Goal: Information Seeking & Learning: Understand process/instructions

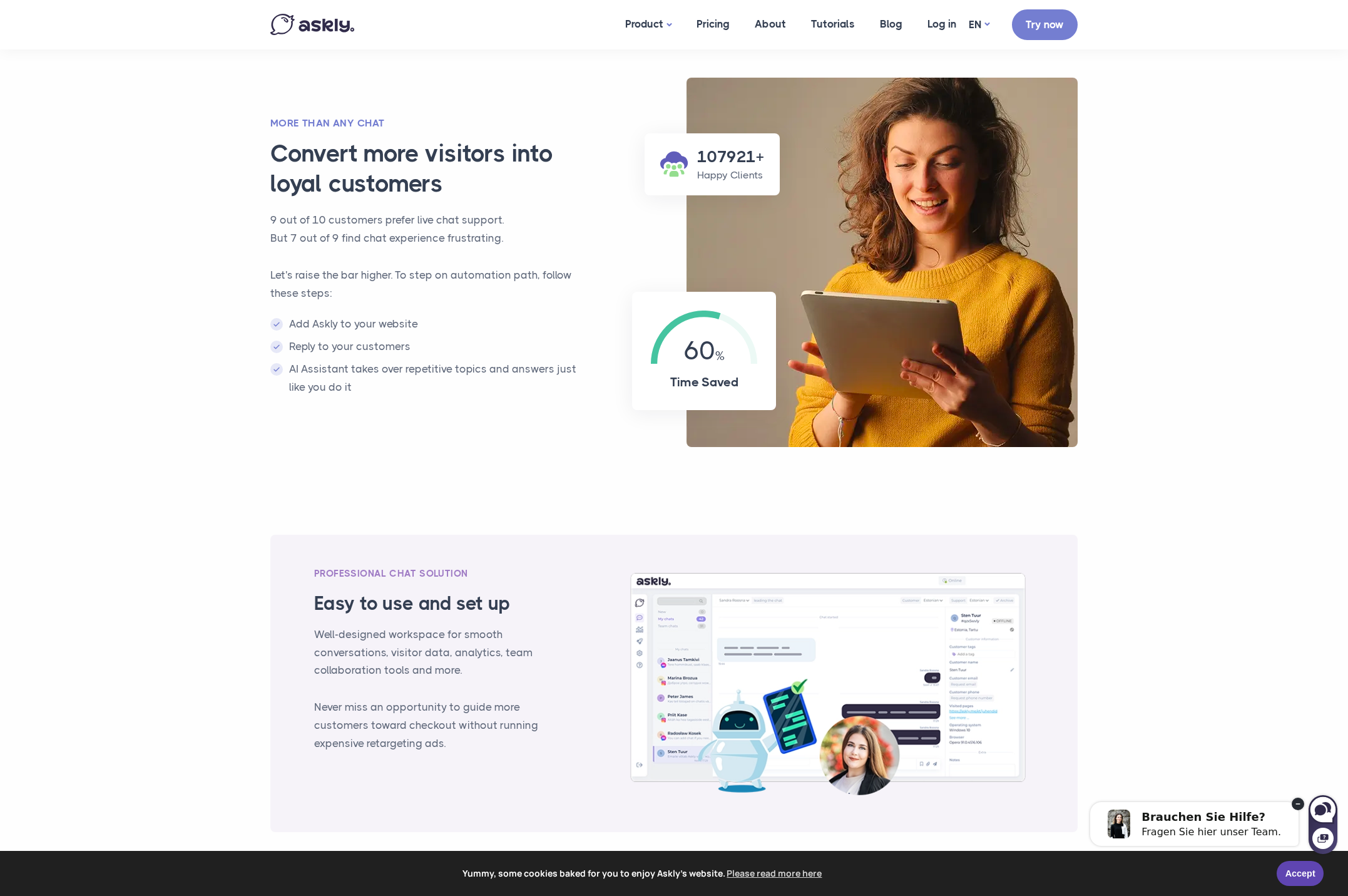
scroll to position [1040, 0]
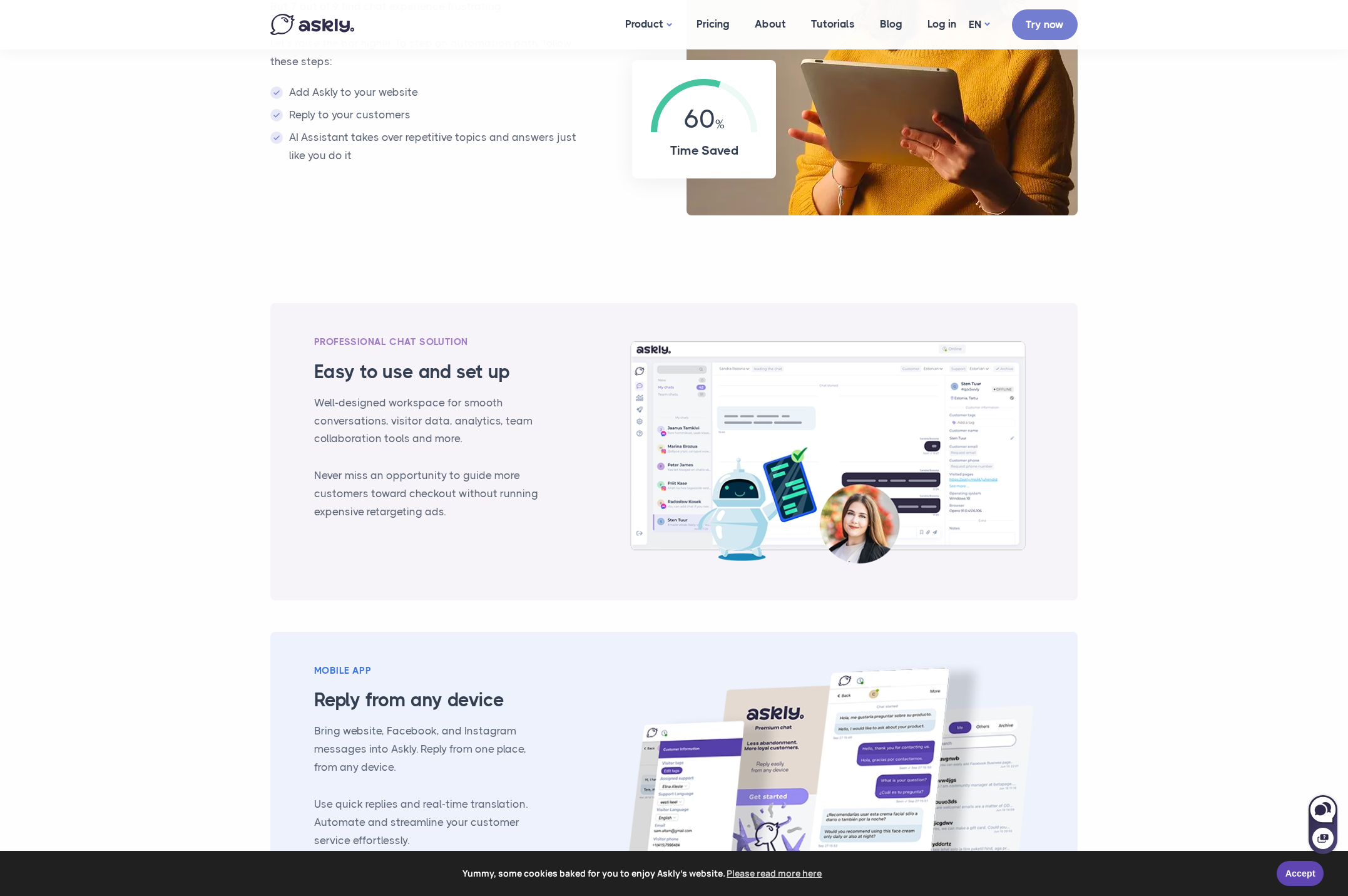
click at [762, 453] on img at bounding box center [827, 451] width 412 height 235
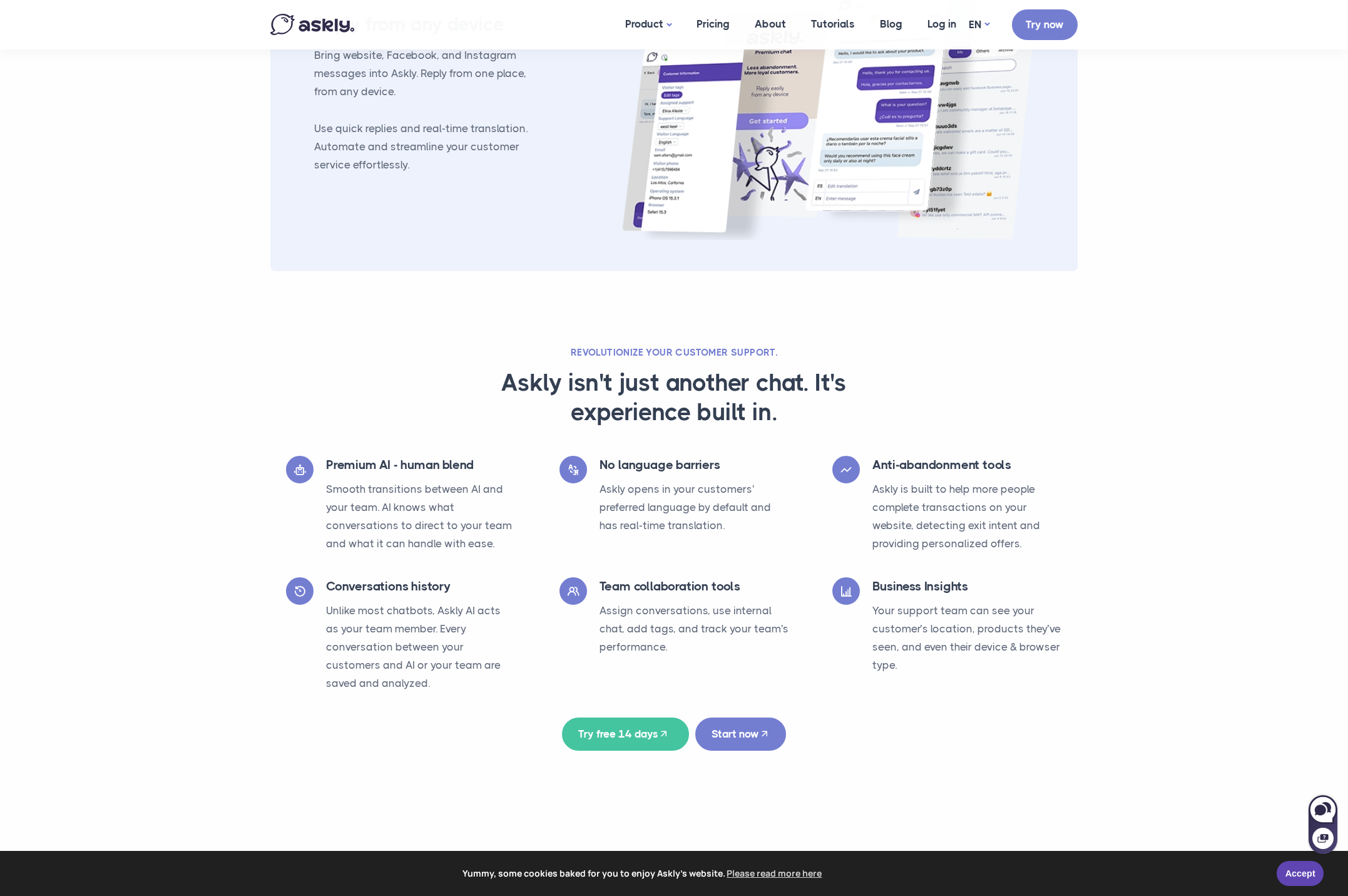
scroll to position [1768, 0]
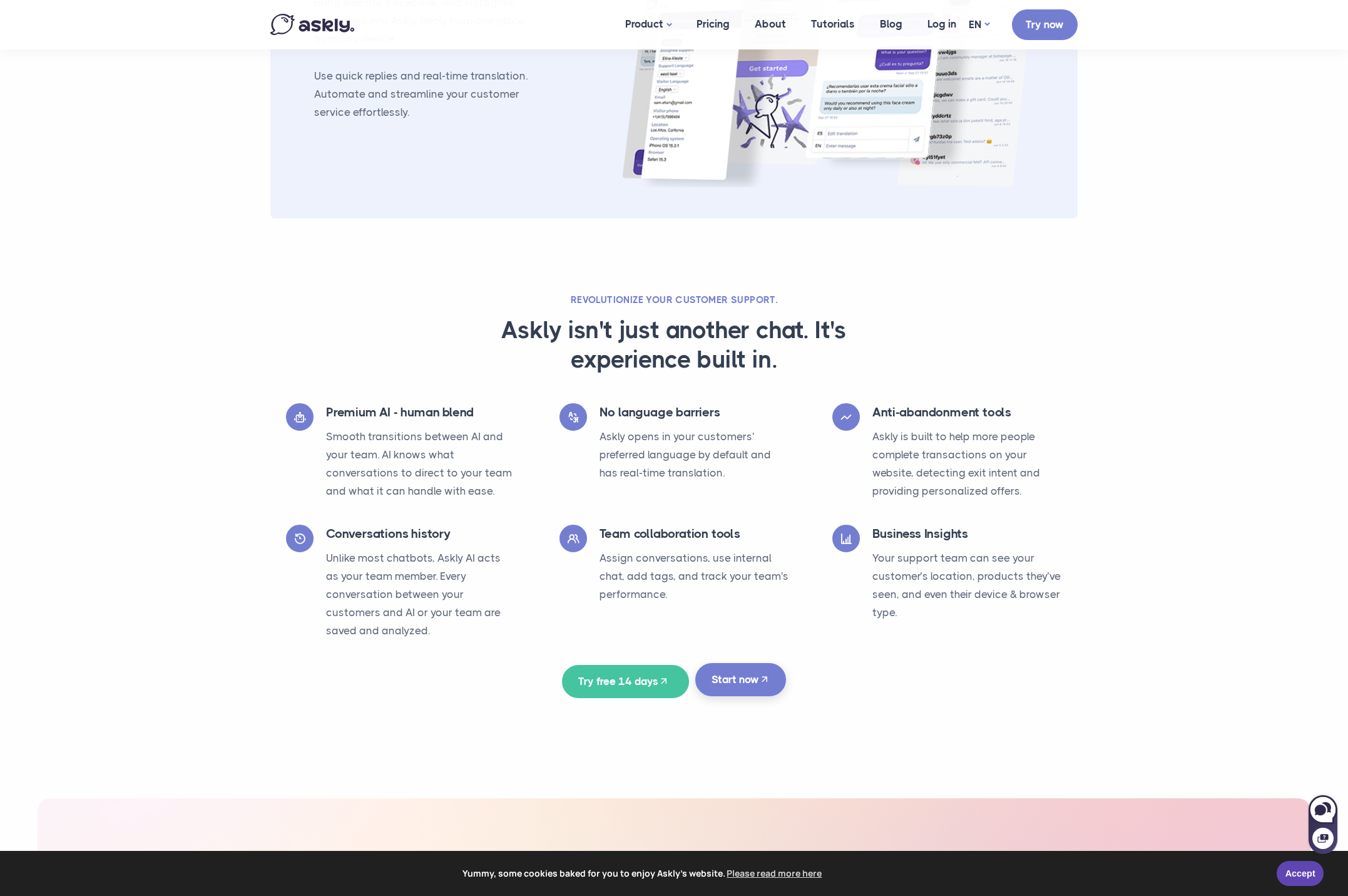
click at [744, 690] on link "Start now" at bounding box center [740, 680] width 91 height 33
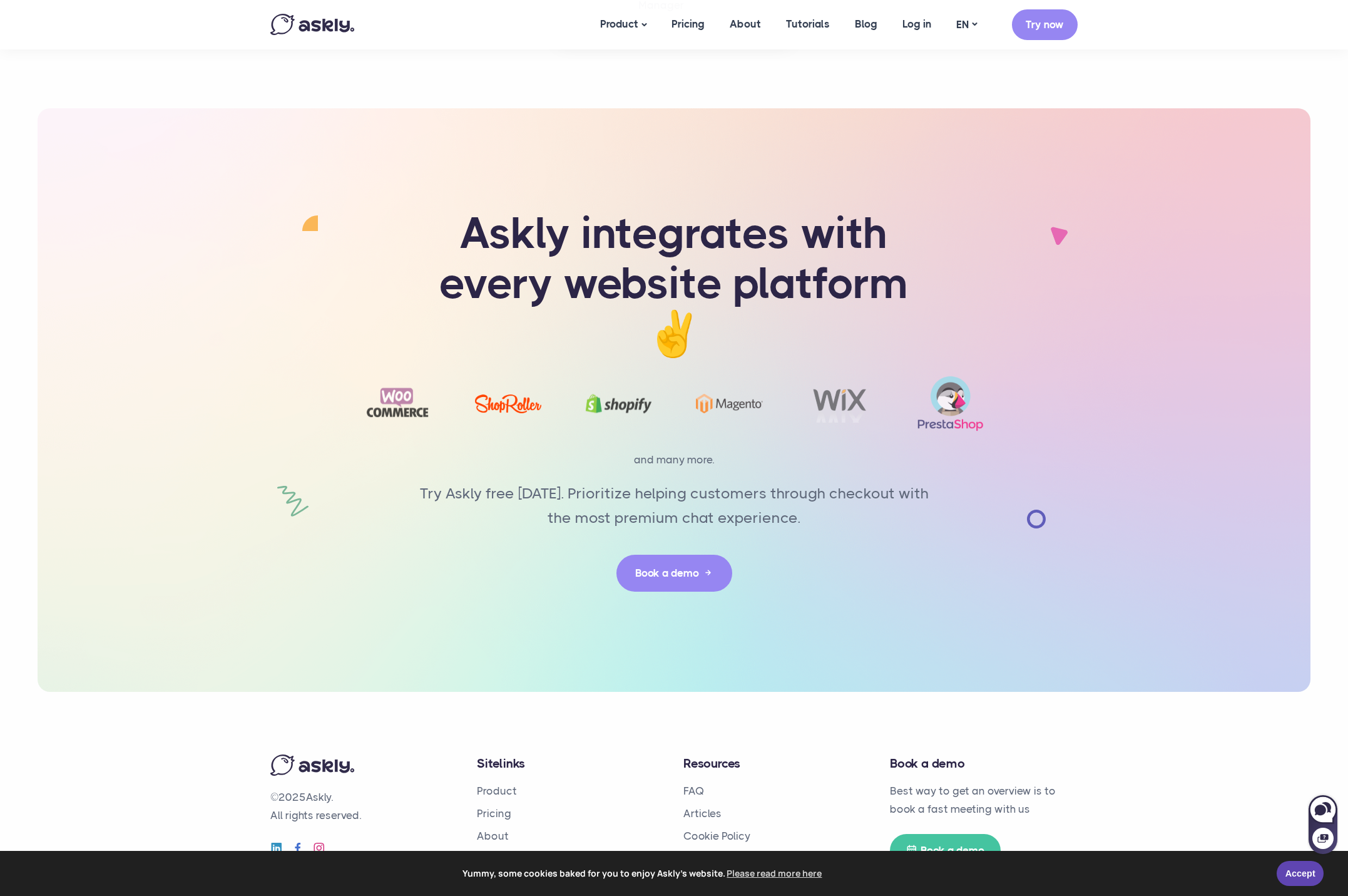
scroll to position [2567, 0]
click at [729, 873] on link "Privacy Policy" at bounding box center [717, 878] width 68 height 13
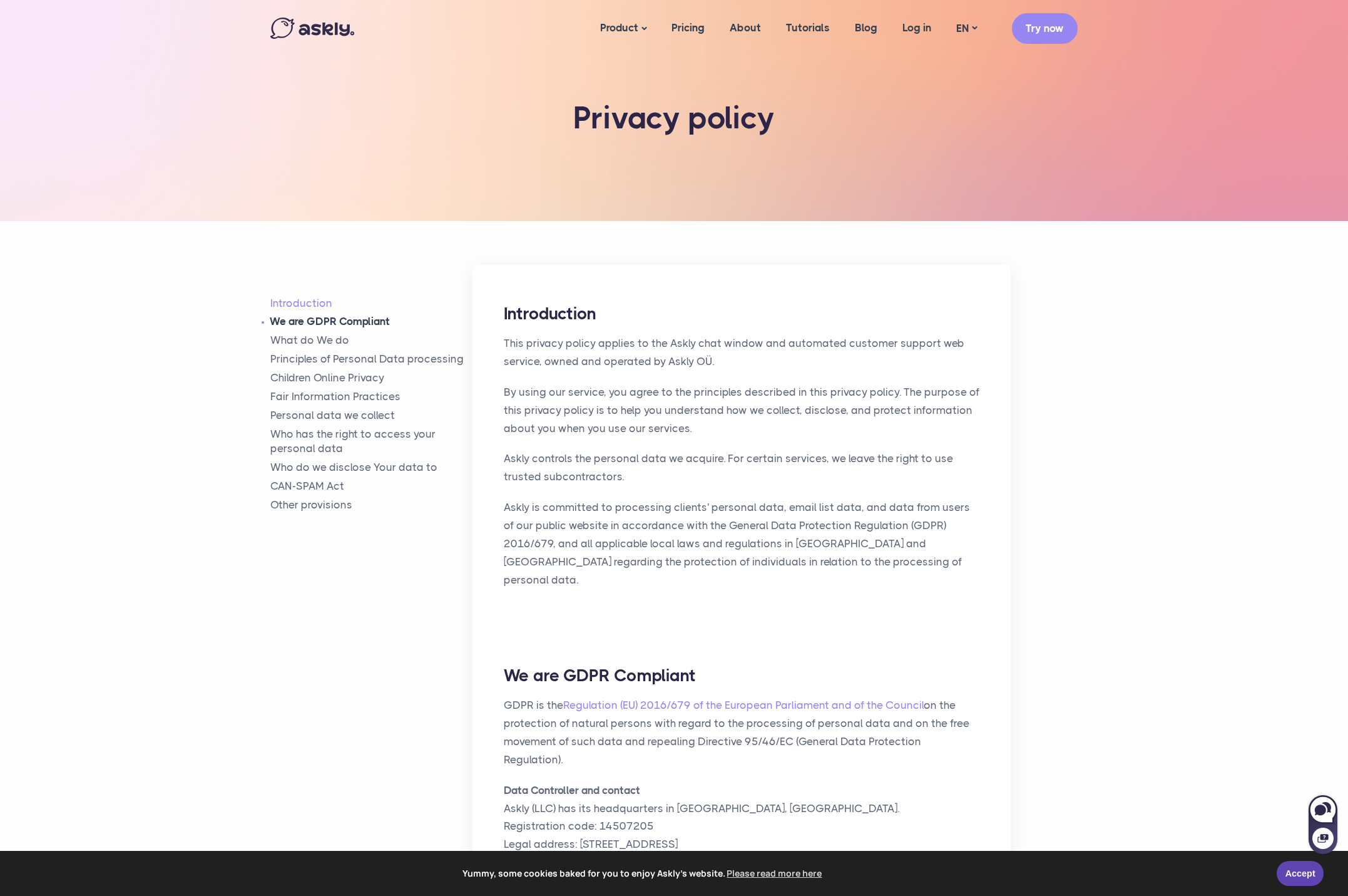
click at [354, 320] on link "We are GDPR Compliant" at bounding box center [371, 321] width 202 height 14
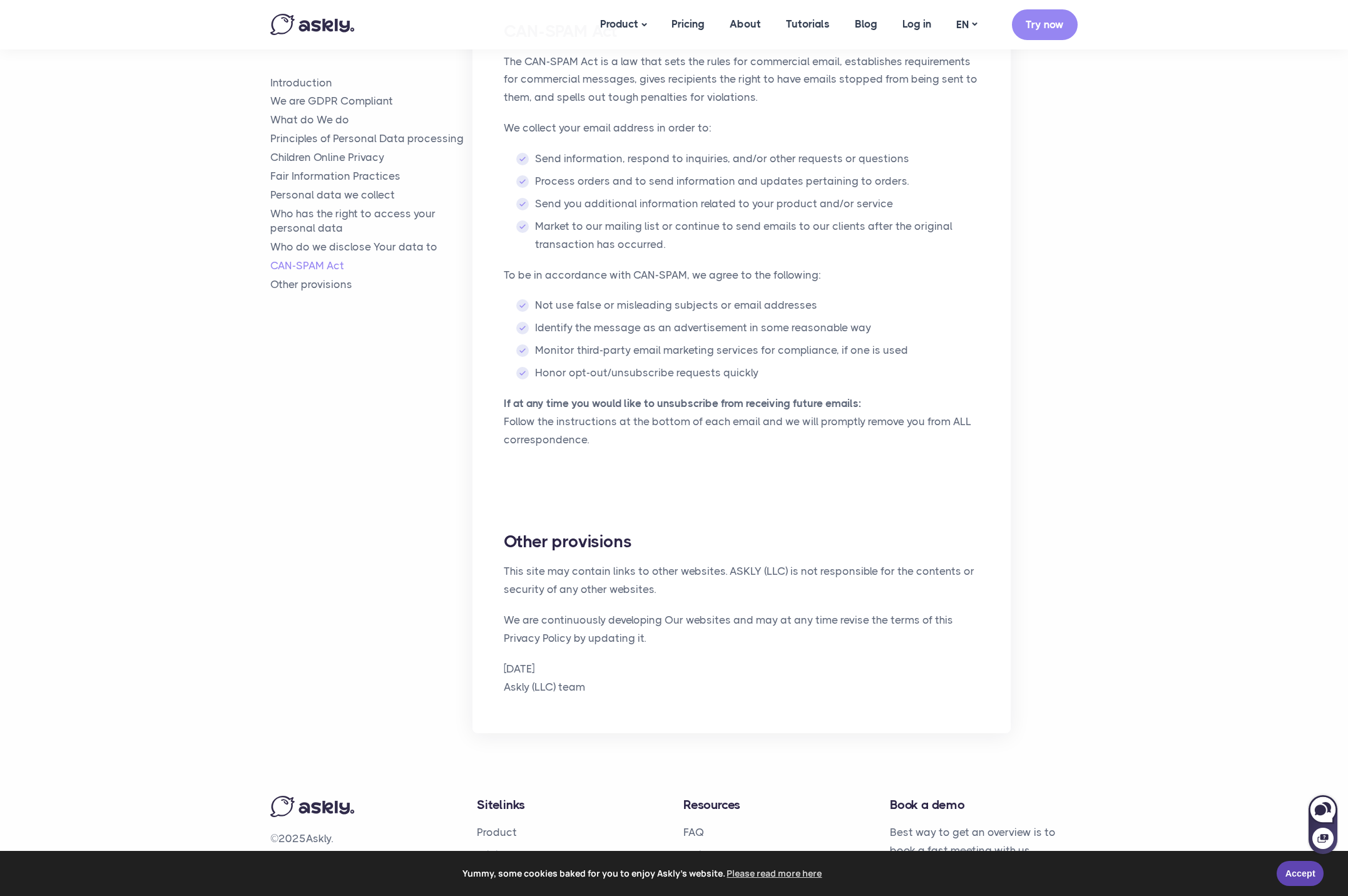
scroll to position [4308, 0]
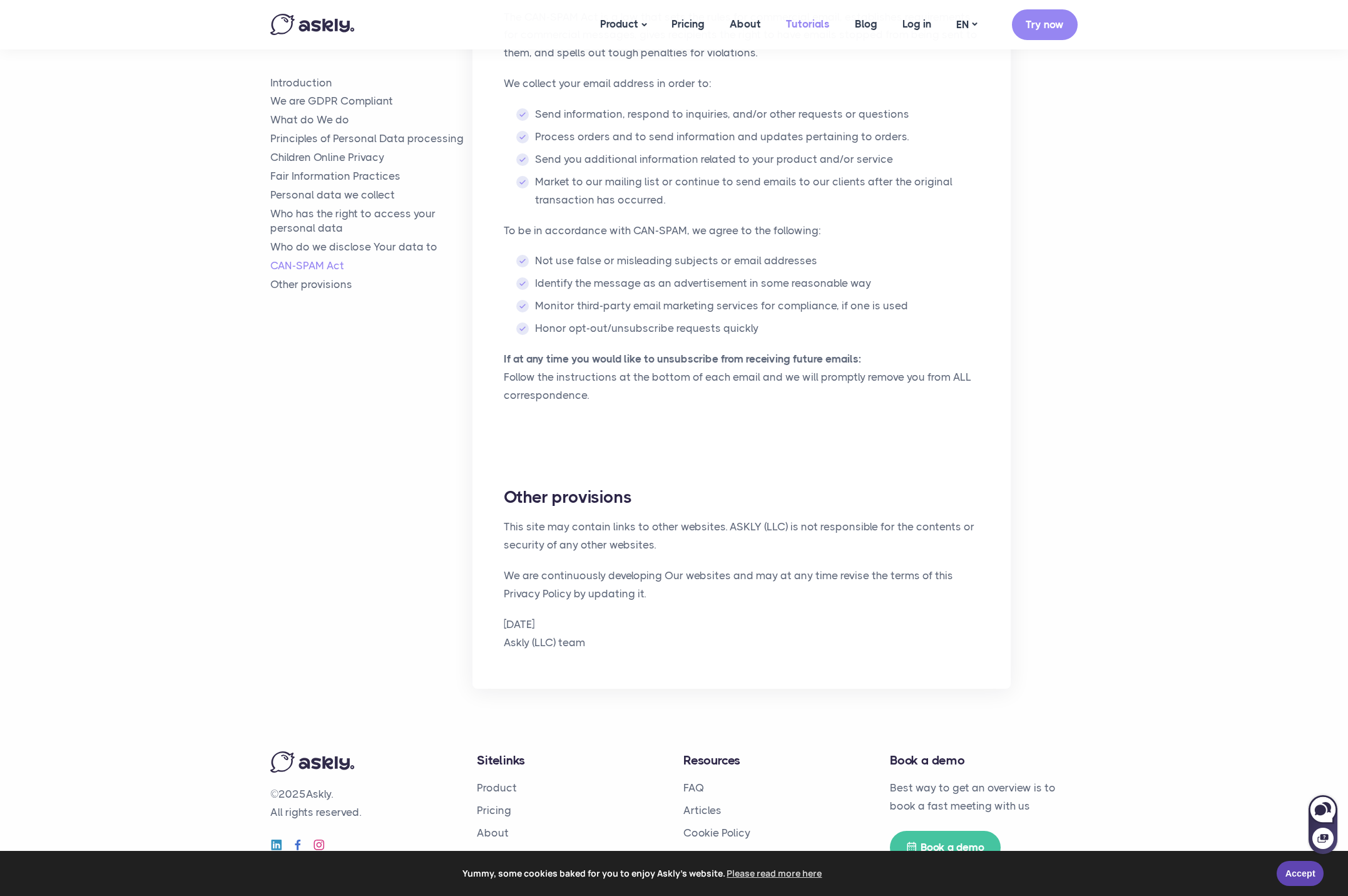
click at [811, 21] on link "Tutorials" at bounding box center [808, 24] width 69 height 48
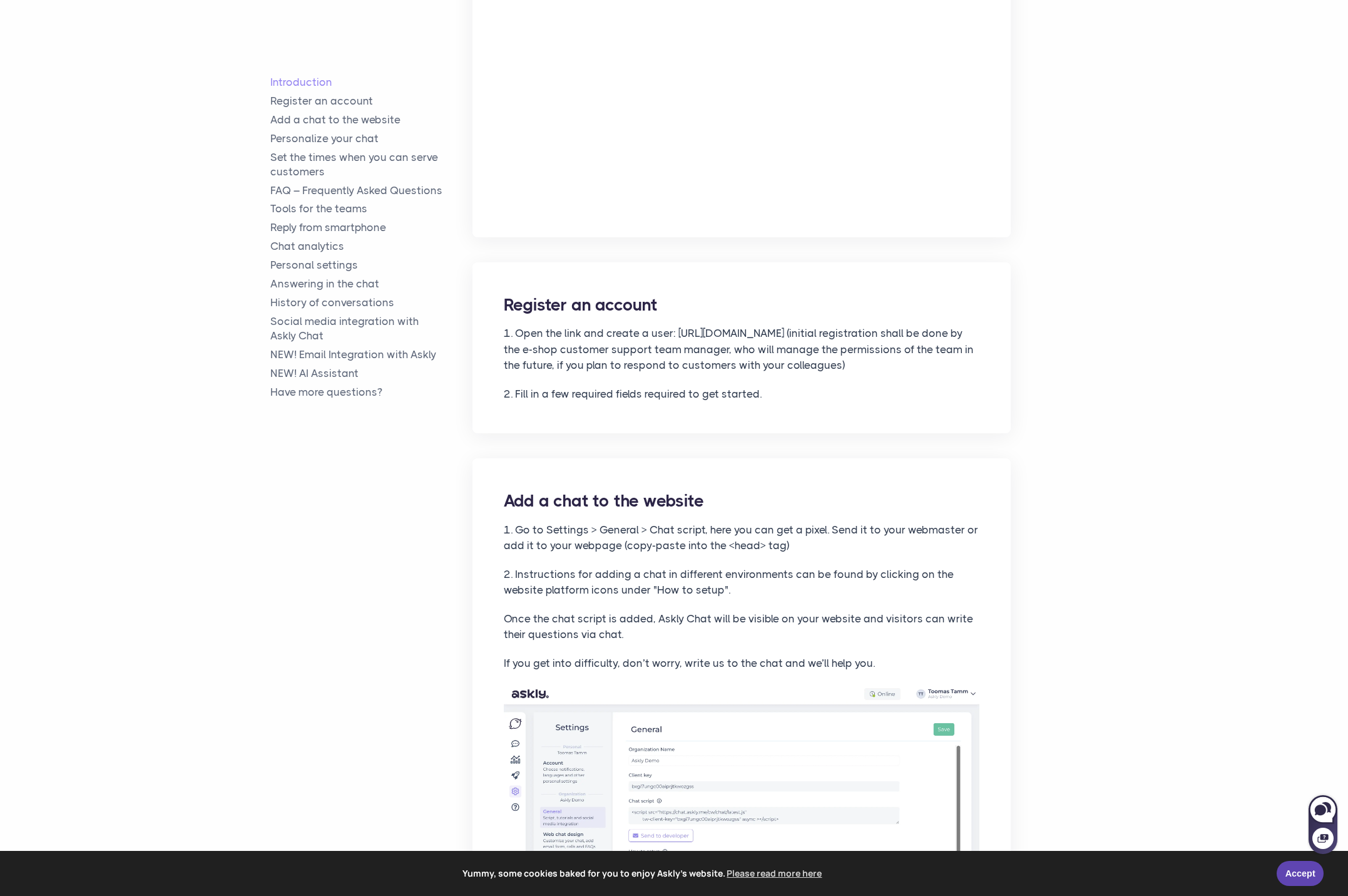
scroll to position [539, 0]
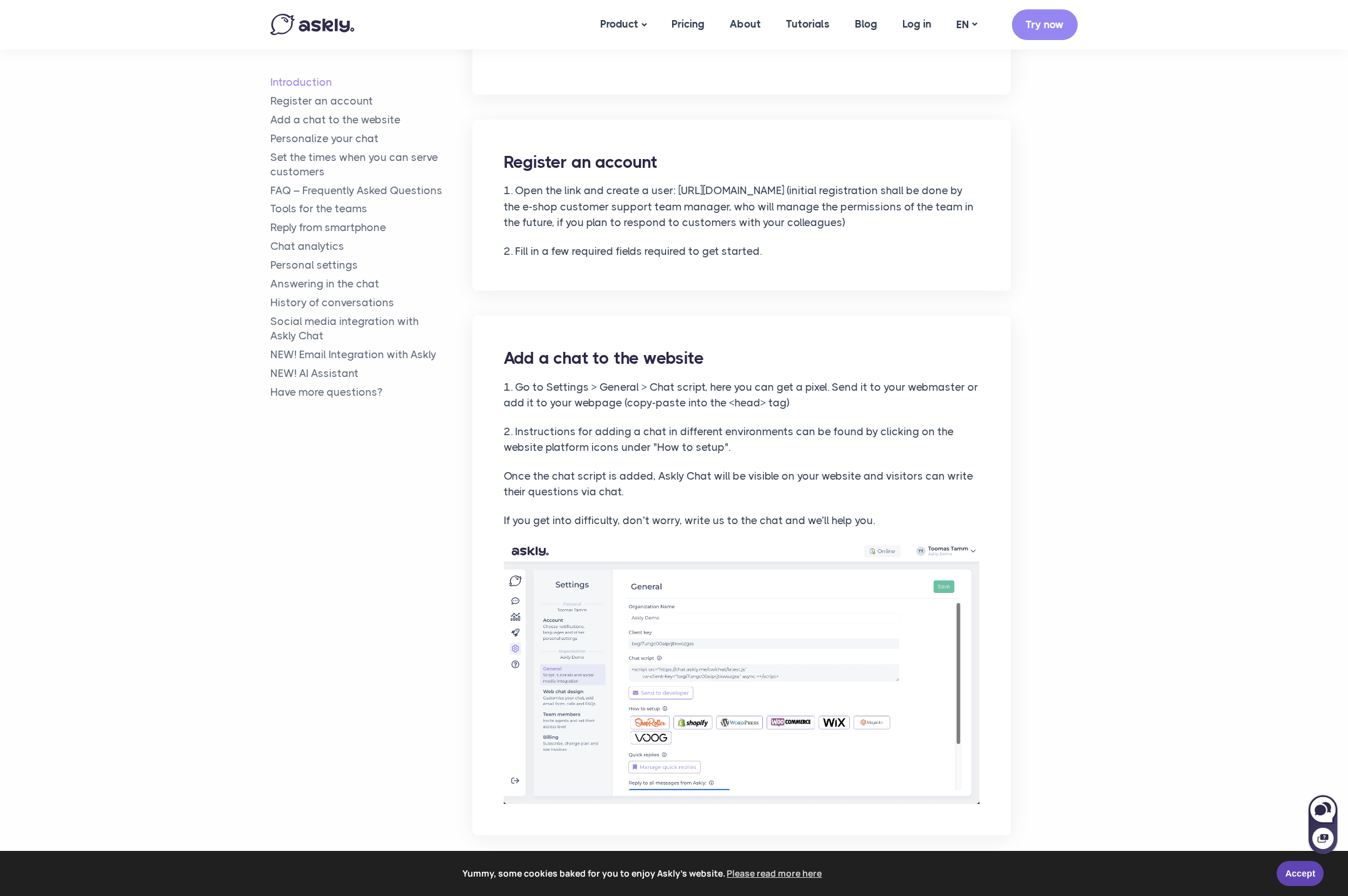
click at [735, 257] on p "2. Fill in a few required fields required to get started." at bounding box center [741, 251] width 476 height 16
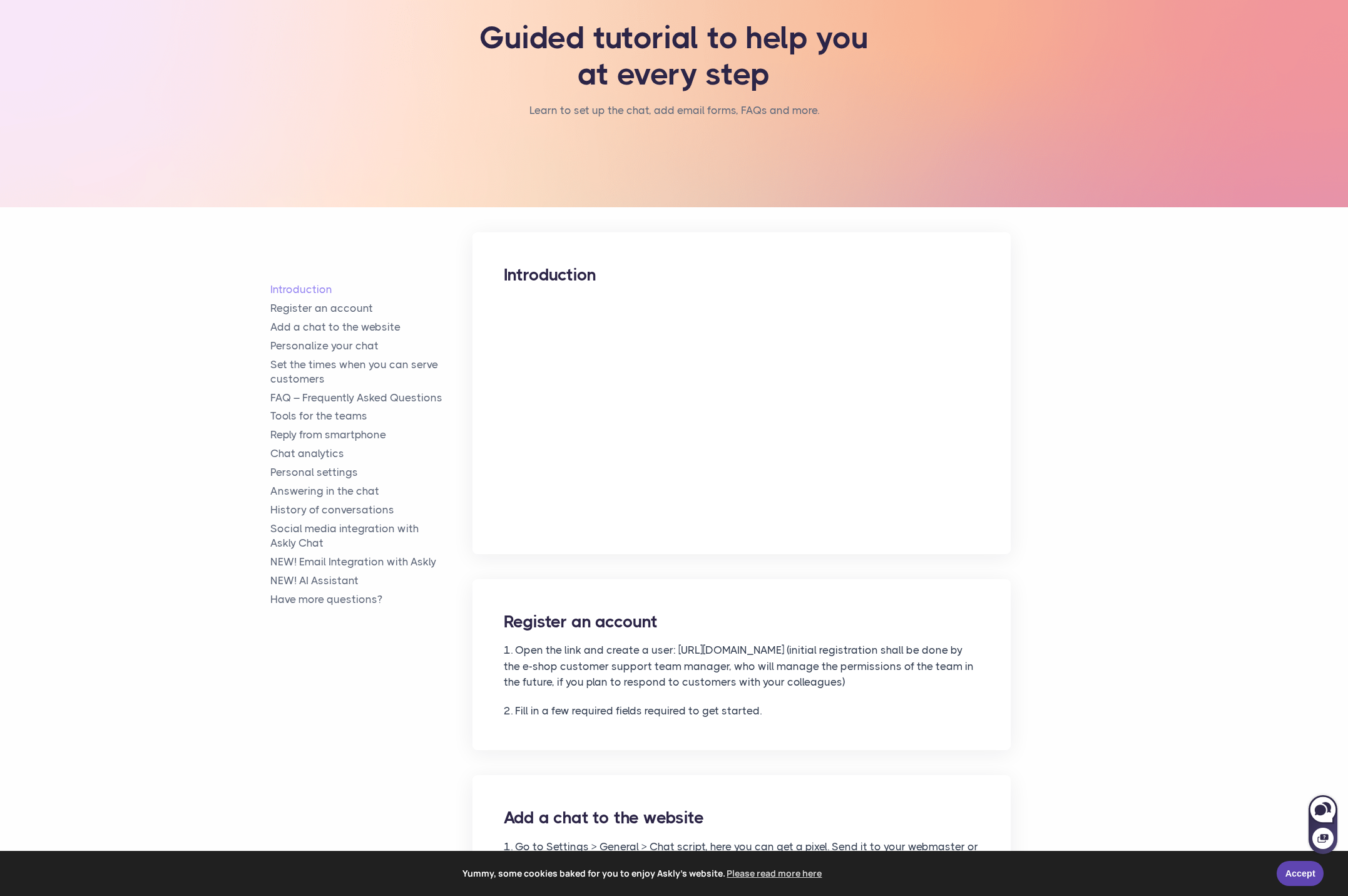
scroll to position [0, 0]
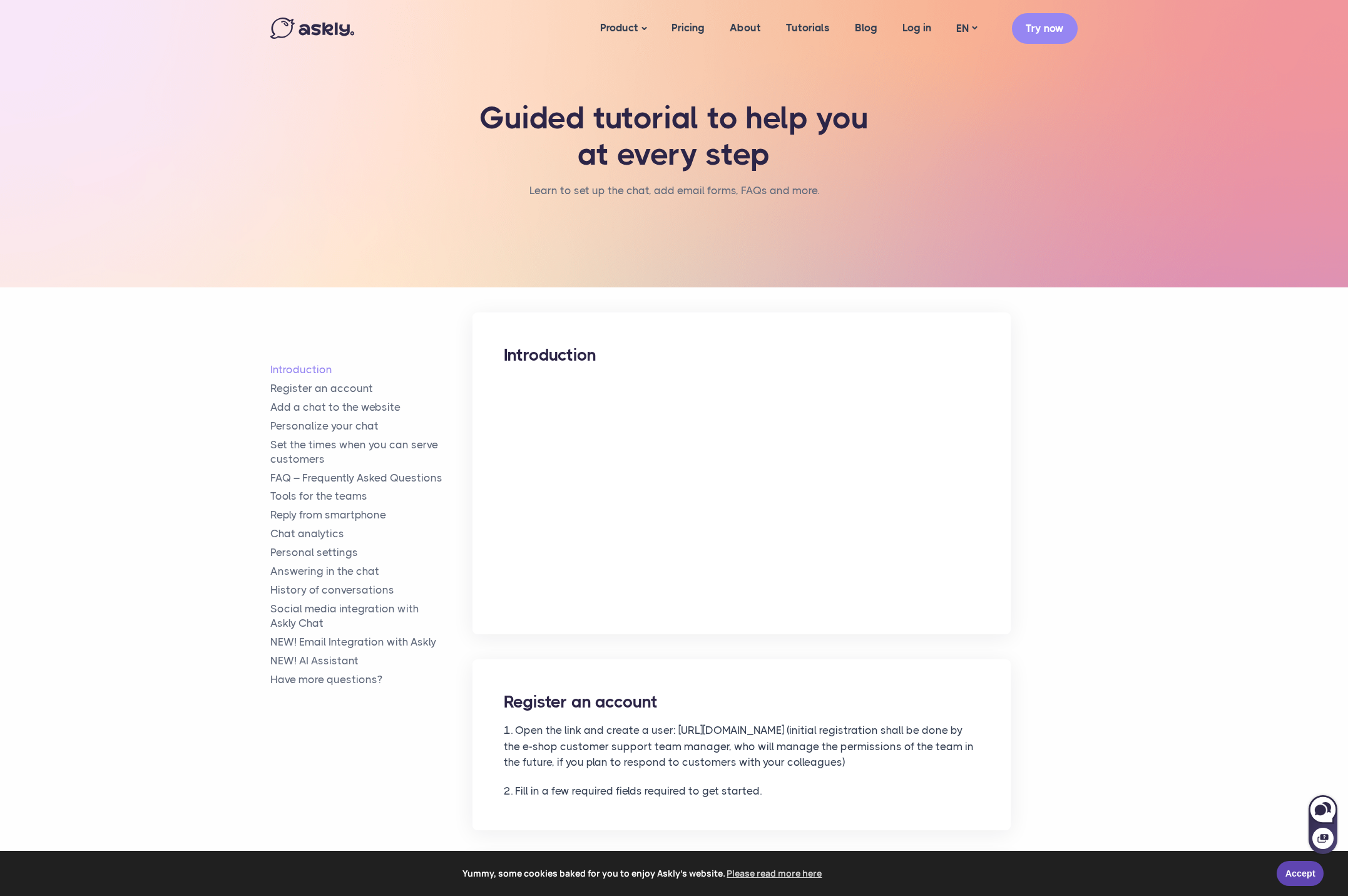
click at [708, 281] on div "Guided tutorial to help you at every step Learn to set up the chat, add email f…" at bounding box center [674, 144] width 826 height 288
click at [697, 241] on div "Guided tutorial to help you at every step Learn to set up the chat, add email f…" at bounding box center [674, 144] width 826 height 288
